Goal: Navigation & Orientation: Find specific page/section

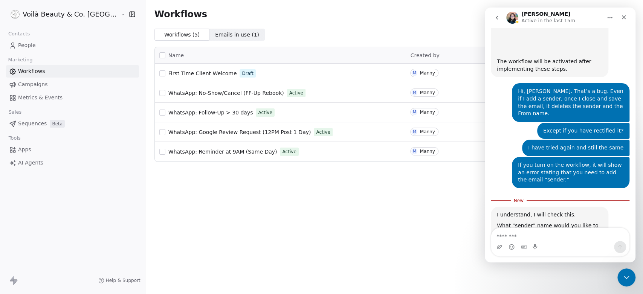
scroll to position [294, 0]
click at [178, 70] on span "First Time Client Welcome" at bounding box center [202, 73] width 69 height 6
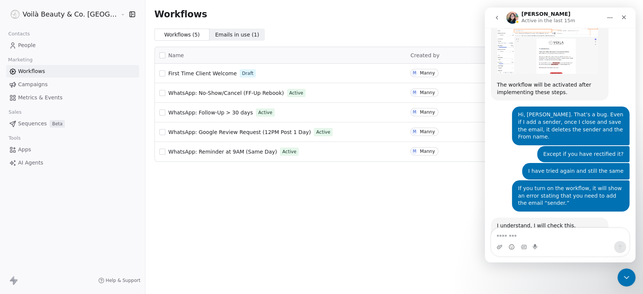
scroll to position [281, 0]
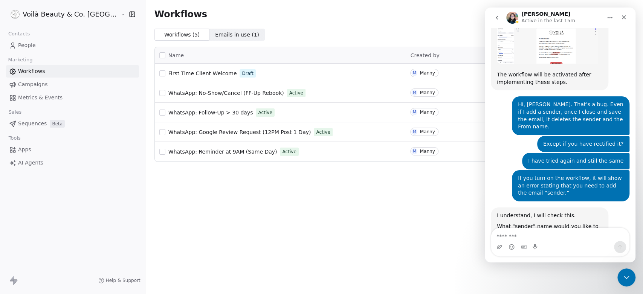
click at [517, 235] on textarea "Message…" at bounding box center [560, 234] width 138 height 13
click at [560, 236] on textarea "**********" at bounding box center [560, 234] width 138 height 13
type textarea "**********"
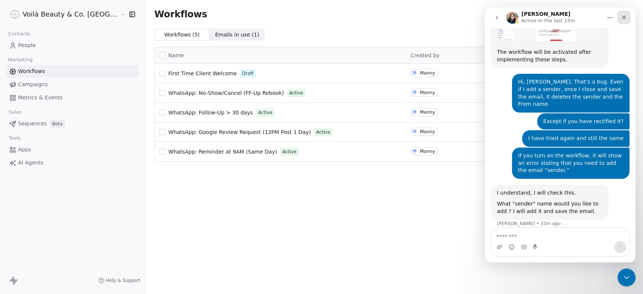
click at [626, 13] on div "Close" at bounding box center [624, 18] width 14 height 14
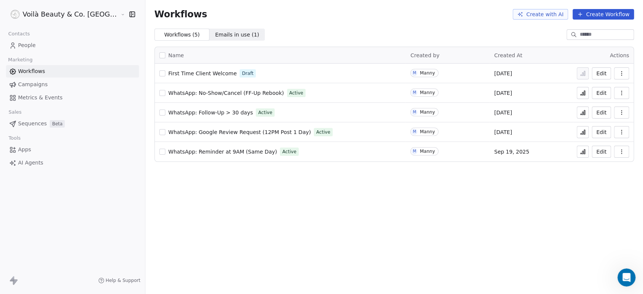
click at [293, 201] on div "Workflows Create with AI Create Workflow Workflows ( 5 ) Workflows ( 5 ) Emails…" at bounding box center [393, 147] width 497 height 294
click at [32, 44] on span "People" at bounding box center [27, 45] width 18 height 8
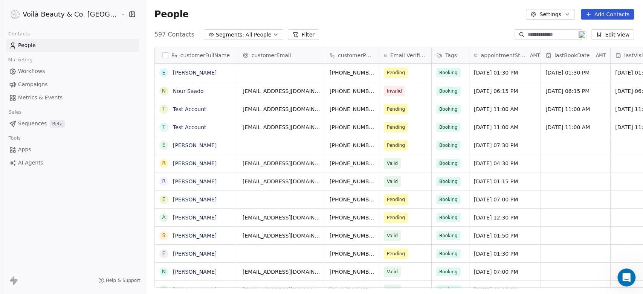
scroll to position [252, 524]
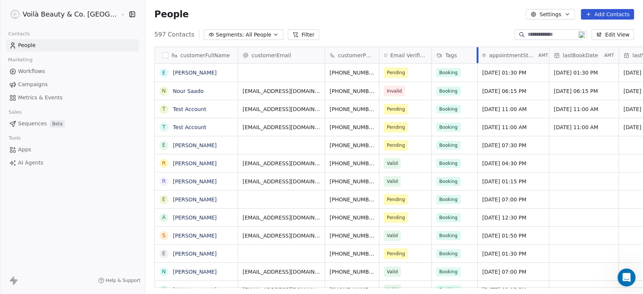
drag, startPoint x: 434, startPoint y: 53, endPoint x: 442, endPoint y: 53, distance: 8.3
click at [476, 53] on div at bounding box center [477, 55] width 2 height 16
